Goal: Obtain resource: Obtain resource

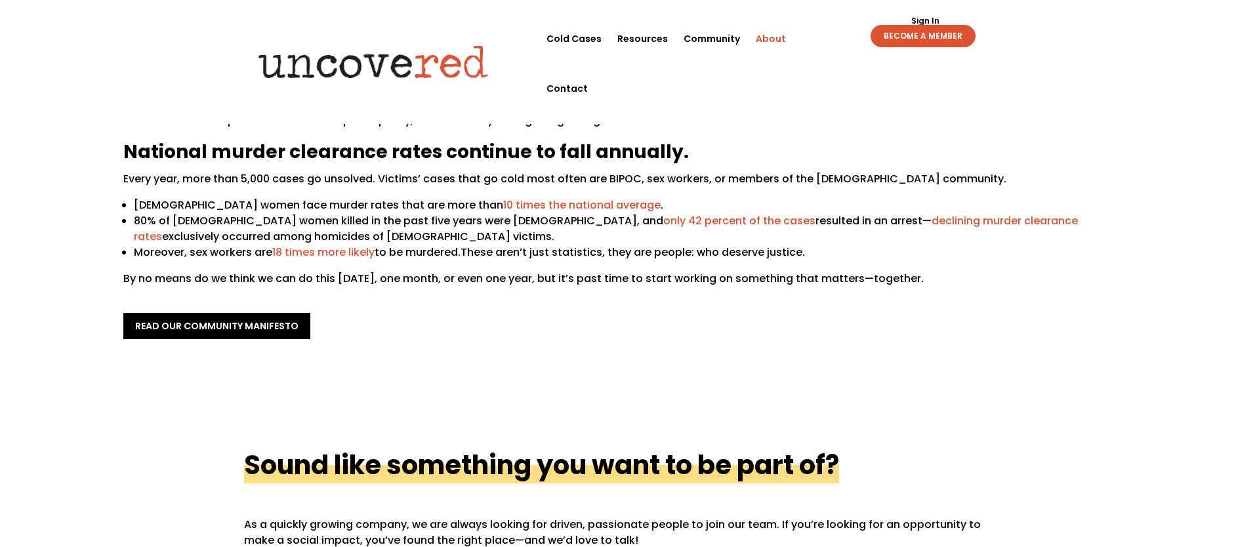
scroll to position [437, 0]
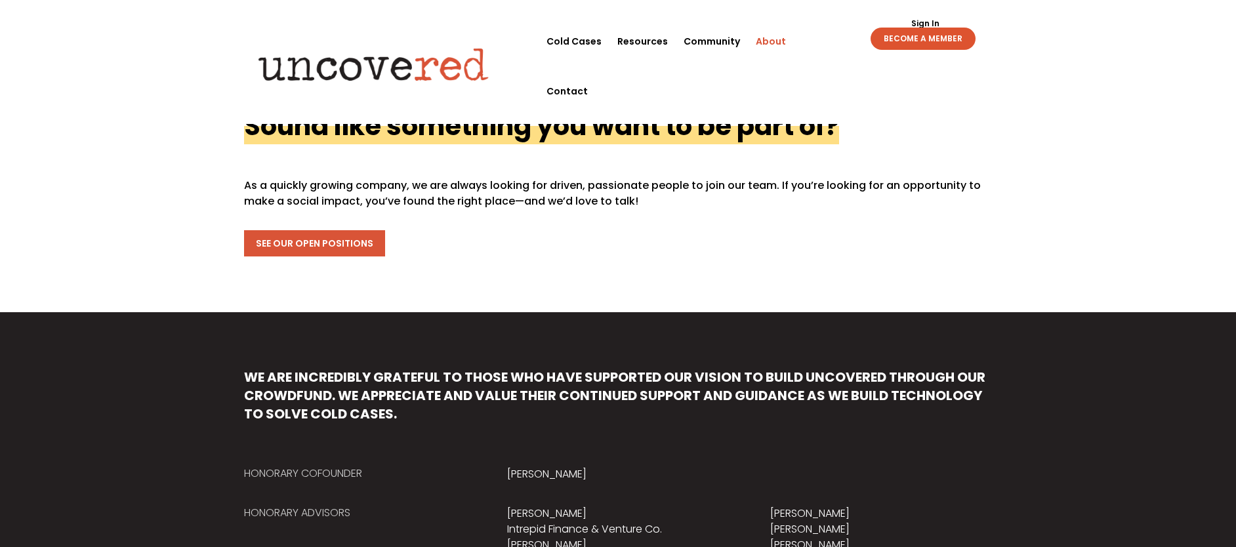
click at [343, 247] on link "See Our Open Positions" at bounding box center [314, 243] width 141 height 26
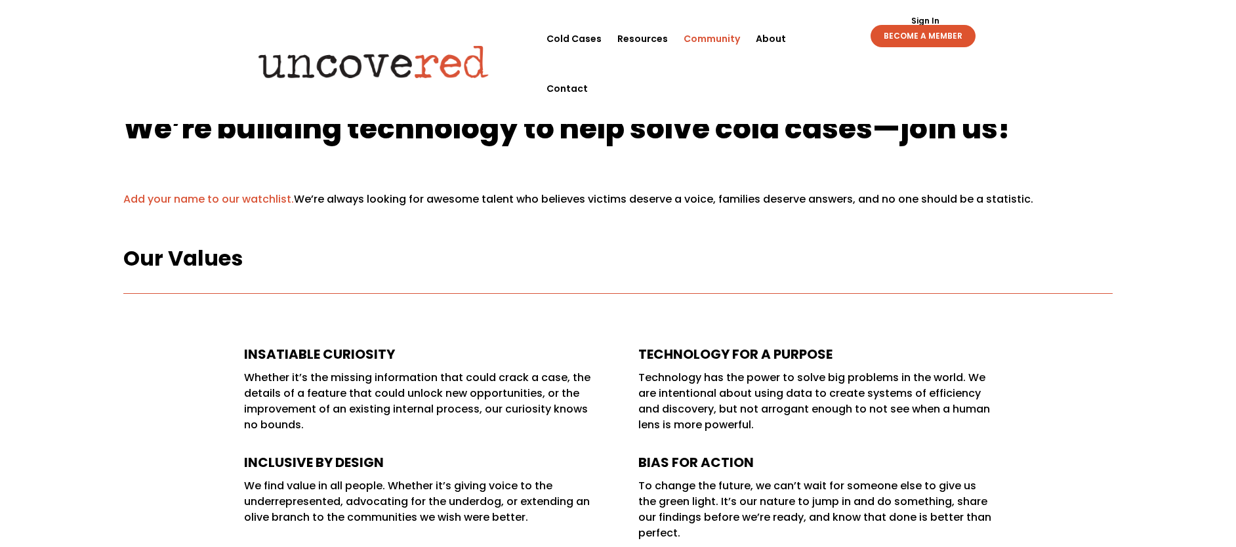
click at [725, 41] on link "Community" at bounding box center [712, 39] width 56 height 50
click at [585, 39] on link "Cold Cases" at bounding box center [573, 39] width 55 height 50
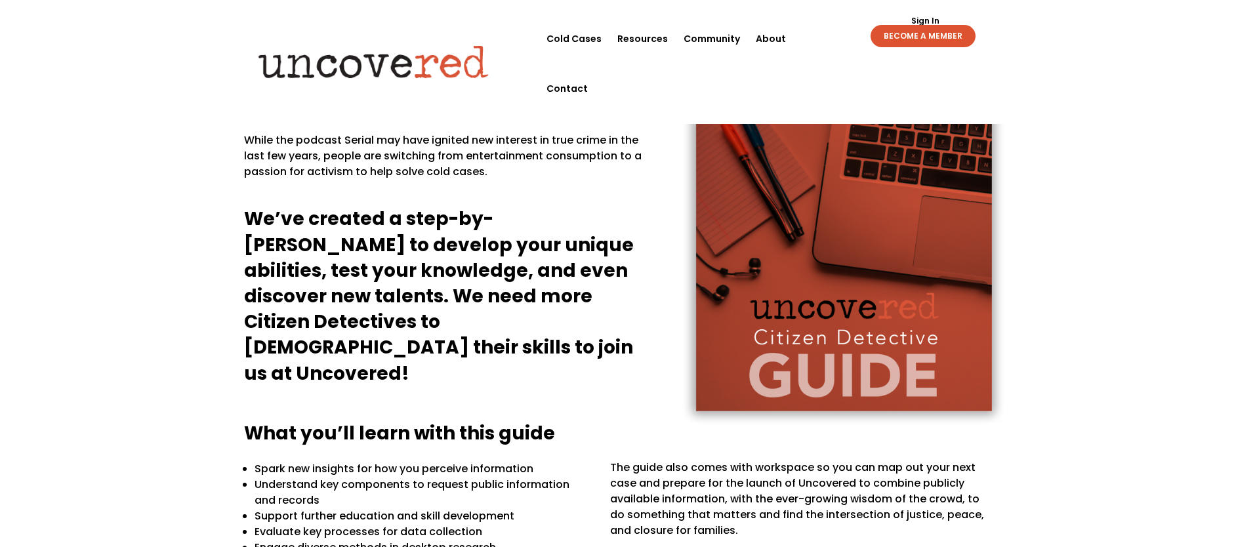
scroll to position [455, 0]
